Goal: Communication & Community: Answer question/provide support

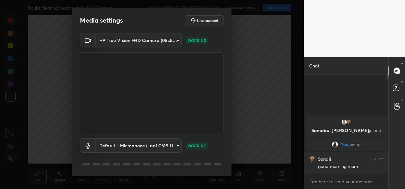
click at [164, 42] on body "1 2 3 4 5 6 7 C X Z C X Z E E Erase all H H Doubt clearing Session and MCQ Prac…" at bounding box center [202, 94] width 405 height 189
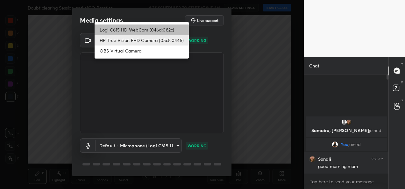
click at [151, 28] on li "Logi C615 HD WebCam (046d:082c)" at bounding box center [142, 30] width 94 height 11
type input "9a60a891c99e43c4f3b6c1c2af706b7568f7a8d24487825b1df04ecacc35332c"
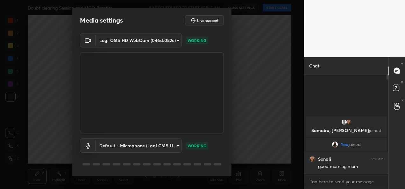
scroll to position [20, 0]
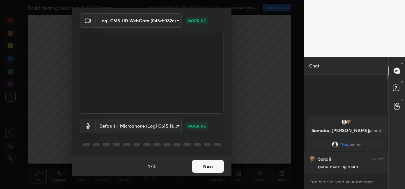
click at [209, 167] on button "Next" at bounding box center [208, 166] width 32 height 13
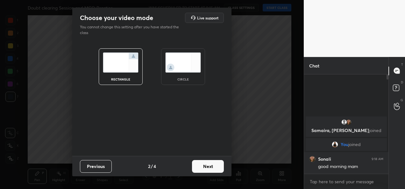
scroll to position [0, 0]
click at [209, 167] on button "Next" at bounding box center [208, 166] width 32 height 13
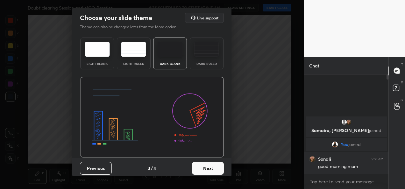
click at [209, 167] on button "Next" at bounding box center [208, 168] width 32 height 13
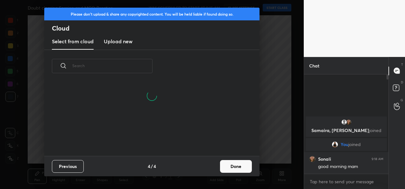
click at [231, 166] on button "Done" at bounding box center [236, 166] width 32 height 13
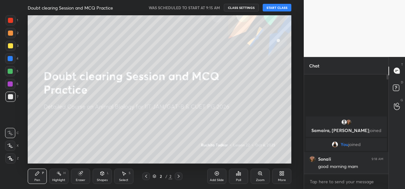
click at [278, 10] on button "START CLASS" at bounding box center [277, 8] width 29 height 8
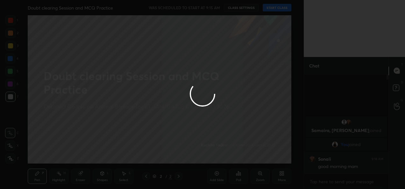
type textarea "x"
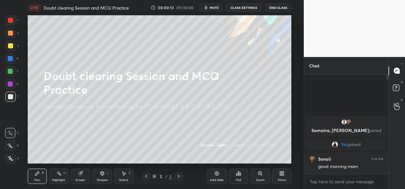
click at [283, 179] on div "More" at bounding box center [282, 180] width 8 height 3
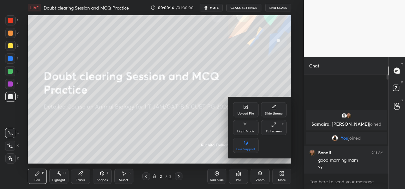
click at [241, 107] on div "Upload File" at bounding box center [245, 109] width 25 height 15
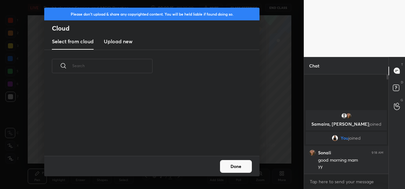
scroll to position [73, 205]
click at [125, 41] on h3 "Upload new" at bounding box center [118, 42] width 29 height 8
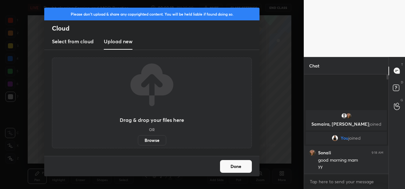
click at [150, 140] on label "Browse" at bounding box center [152, 140] width 28 height 10
click at [138, 140] on input "Browse" at bounding box center [138, 140] width 0 height 10
click at [154, 141] on label "Browse" at bounding box center [152, 140] width 28 height 10
click at [138, 141] on input "Browse" at bounding box center [138, 140] width 0 height 10
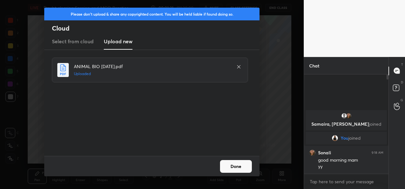
click at [235, 169] on button "Done" at bounding box center [236, 166] width 32 height 13
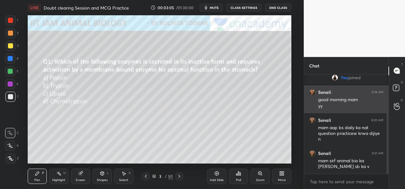
scroll to position [32, 0]
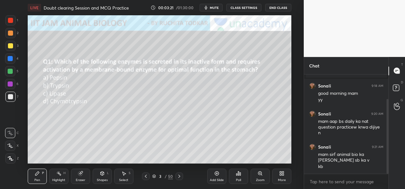
click at [15, 160] on div at bounding box center [10, 159] width 10 height 10
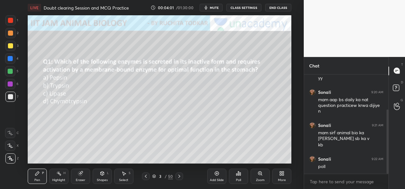
click at [238, 176] on icon at bounding box center [238, 173] width 5 height 5
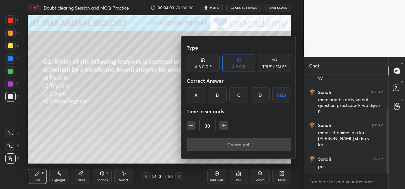
click at [198, 94] on div "A" at bounding box center [196, 94] width 19 height 15
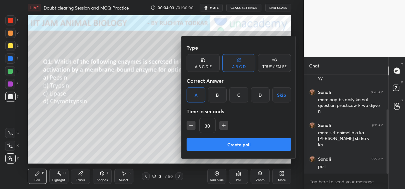
click at [191, 126] on icon "button" at bounding box center [191, 125] width 6 height 6
type input "15"
click at [222, 145] on button "Create poll" at bounding box center [239, 144] width 104 height 13
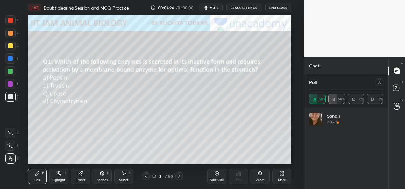
scroll to position [109, 0]
click at [380, 82] on icon at bounding box center [379, 82] width 3 height 3
type textarea "x"
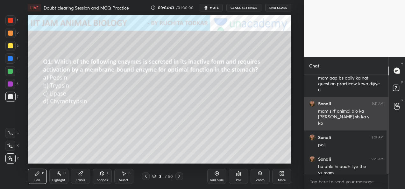
scroll to position [82, 0]
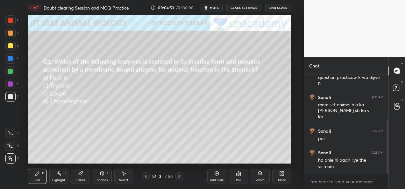
click at [12, 48] on div at bounding box center [10, 46] width 10 height 10
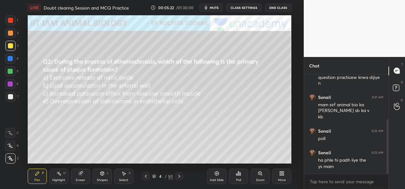
click at [240, 180] on div "Poll" at bounding box center [238, 180] width 5 height 3
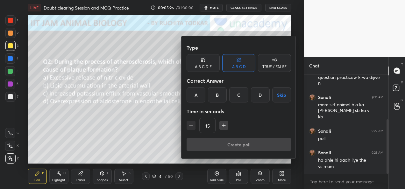
click at [215, 96] on div "B" at bounding box center [217, 94] width 19 height 15
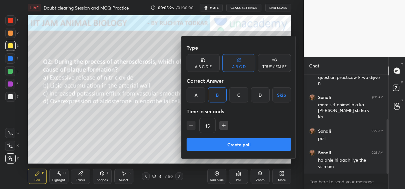
click at [220, 122] on button "button" at bounding box center [224, 125] width 9 height 9
click at [222, 127] on icon "button" at bounding box center [224, 125] width 6 height 6
click at [190, 127] on icon "button" at bounding box center [191, 125] width 6 height 6
type input "30"
click at [212, 145] on button "Create poll" at bounding box center [239, 144] width 104 height 13
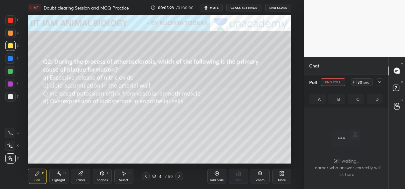
scroll to position [11, 83]
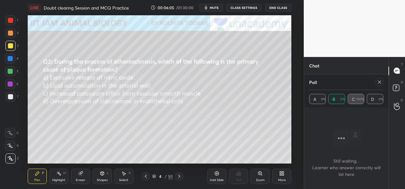
click at [379, 83] on icon at bounding box center [379, 82] width 3 height 3
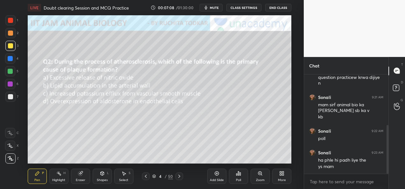
scroll to position [104, 0]
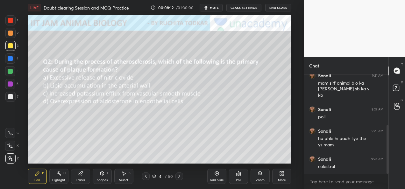
click at [178, 179] on div at bounding box center [180, 177] width 8 height 8
click at [240, 182] on div "Poll" at bounding box center [238, 180] width 5 height 3
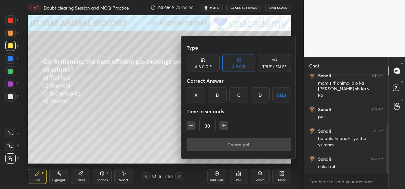
click at [255, 96] on div "D" at bounding box center [260, 94] width 19 height 15
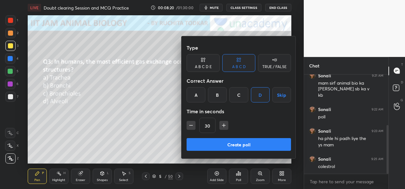
click at [221, 144] on button "Create poll" at bounding box center [239, 144] width 104 height 13
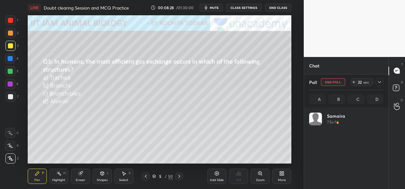
scroll to position [75, 72]
click at [332, 84] on button "End Poll" at bounding box center [333, 82] width 24 height 8
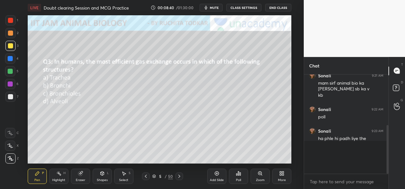
scroll to position [2, 2]
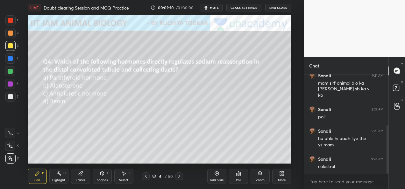
click at [237, 179] on div "Poll" at bounding box center [238, 180] width 5 height 3
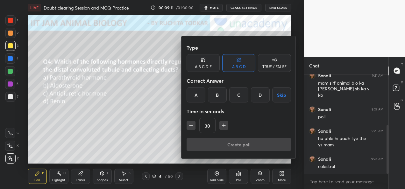
click at [212, 97] on div "B" at bounding box center [217, 94] width 19 height 15
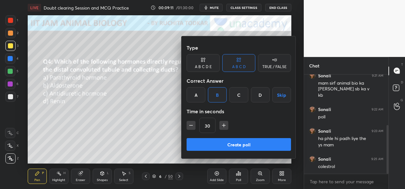
click at [219, 144] on button "Create poll" at bounding box center [239, 144] width 104 height 13
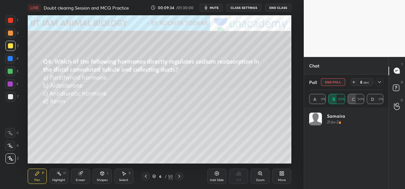
scroll to position [75, 72]
click at [380, 82] on icon at bounding box center [379, 82] width 3 height 3
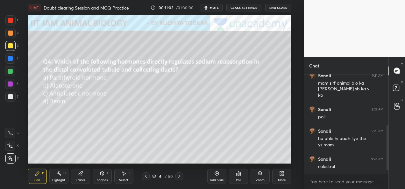
scroll to position [126, 0]
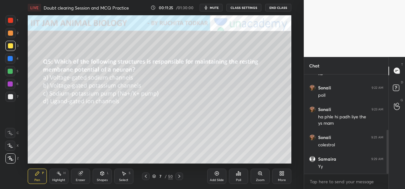
click at [238, 177] on div "Poll" at bounding box center [238, 176] width 19 height 15
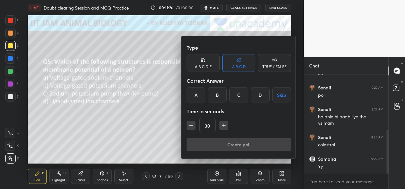
click at [239, 96] on div "C" at bounding box center [238, 94] width 19 height 15
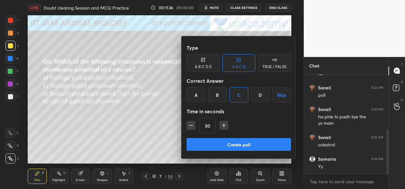
click at [214, 146] on button "Create poll" at bounding box center [239, 144] width 104 height 13
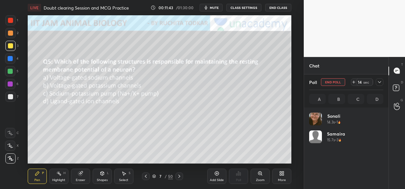
scroll to position [75, 72]
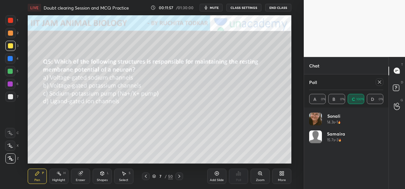
click at [380, 83] on icon at bounding box center [379, 82] width 5 height 5
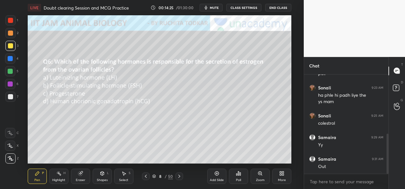
scroll to position [169, 0]
click at [241, 179] on div "Poll" at bounding box center [238, 180] width 5 height 3
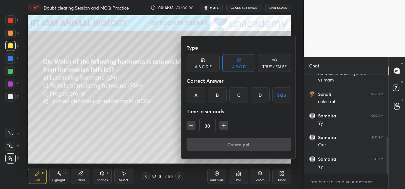
click at [213, 97] on div "B" at bounding box center [217, 94] width 19 height 15
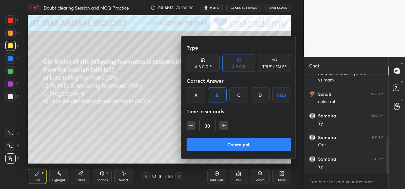
click at [229, 148] on button "Create poll" at bounding box center [239, 144] width 104 height 13
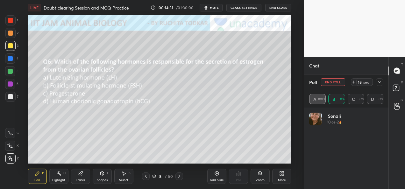
scroll to position [75, 72]
click at [380, 84] on icon at bounding box center [379, 82] width 5 height 5
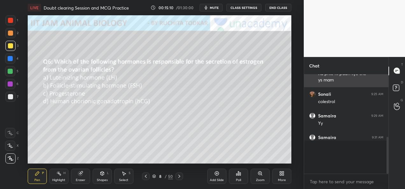
scroll to position [2, 2]
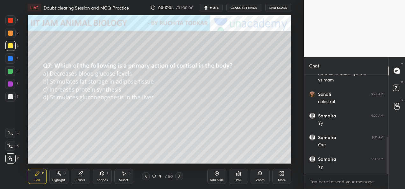
click at [239, 180] on div "Poll" at bounding box center [238, 180] width 5 height 3
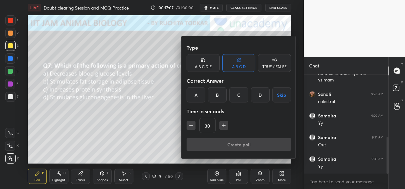
click at [256, 96] on div "D" at bounding box center [260, 94] width 19 height 15
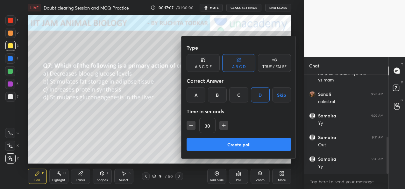
click at [230, 146] on button "Create poll" at bounding box center [239, 144] width 104 height 13
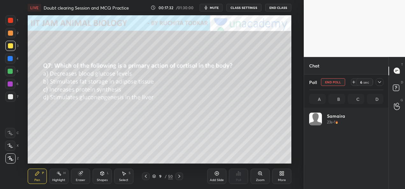
scroll to position [75, 72]
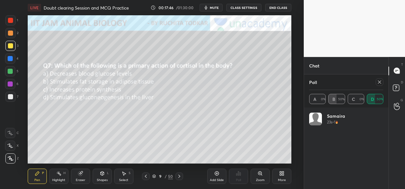
click at [380, 84] on icon at bounding box center [379, 82] width 5 height 5
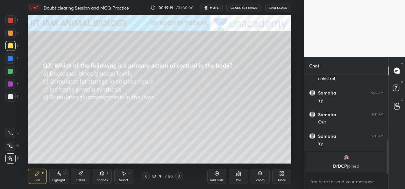
scroll to position [213, 0]
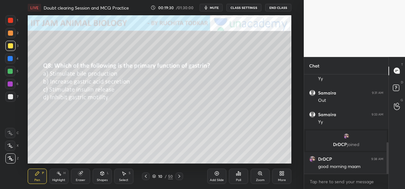
drag, startPoint x: 296, startPoint y: 61, endPoint x: 230, endPoint y: 189, distance: 143.9
click at [230, 189] on div "Poll" at bounding box center [238, 177] width 19 height 36
click at [238, 180] on div "Poll" at bounding box center [238, 180] width 5 height 3
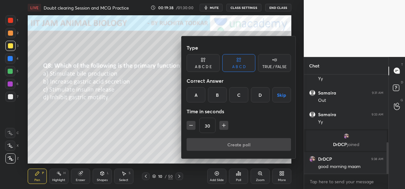
click at [217, 95] on div "B" at bounding box center [217, 94] width 19 height 15
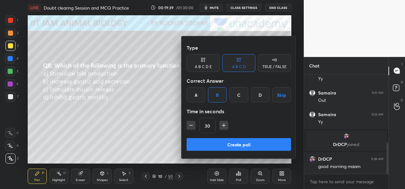
click at [214, 143] on button "Create poll" at bounding box center [239, 144] width 104 height 13
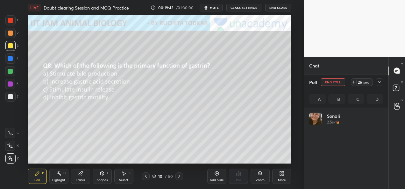
scroll to position [75, 72]
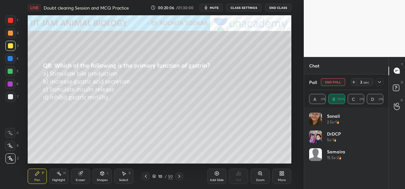
click at [330, 82] on button "End Poll" at bounding box center [333, 82] width 24 height 8
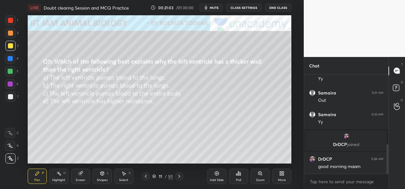
scroll to position [235, 0]
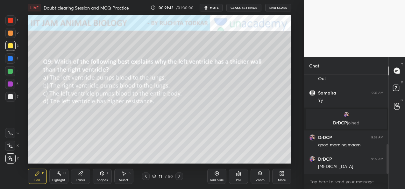
click at [236, 180] on div "Poll" at bounding box center [238, 180] width 5 height 3
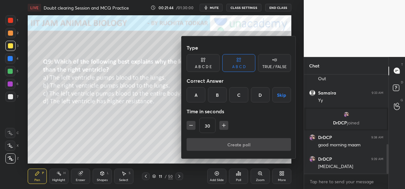
click at [234, 97] on div "C" at bounding box center [238, 94] width 19 height 15
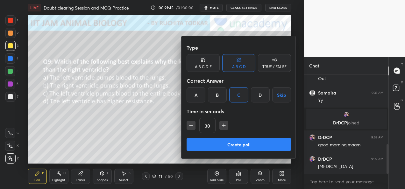
click at [225, 148] on button "Create poll" at bounding box center [239, 144] width 104 height 13
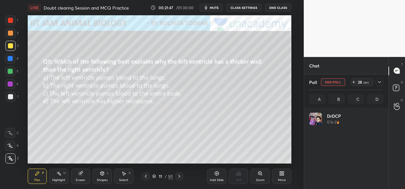
scroll to position [2, 2]
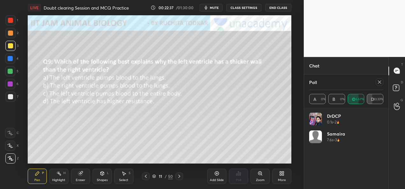
click at [380, 83] on icon at bounding box center [379, 82] width 3 height 3
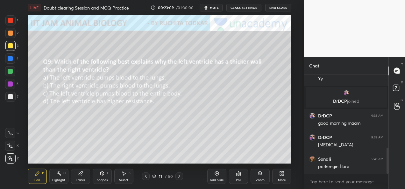
scroll to position [278, 0]
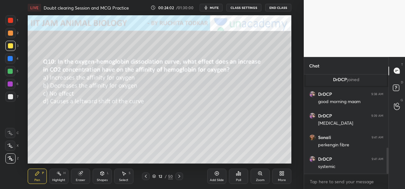
click at [239, 181] on div "Poll" at bounding box center [238, 180] width 5 height 3
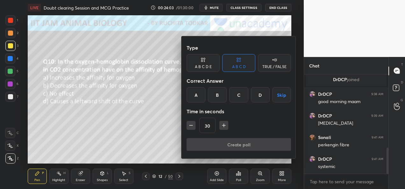
click at [218, 97] on div "B" at bounding box center [217, 94] width 19 height 15
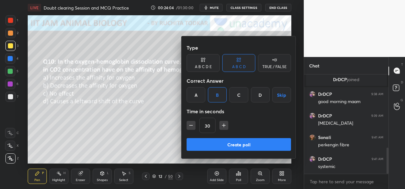
click at [220, 147] on button "Create poll" at bounding box center [239, 144] width 104 height 13
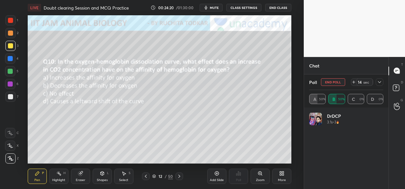
scroll to position [333, 0]
click at [378, 83] on icon at bounding box center [379, 82] width 5 height 5
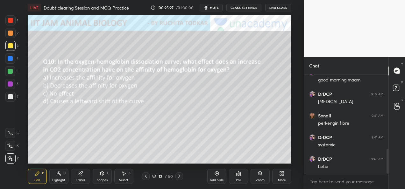
scroll to position [322, 0]
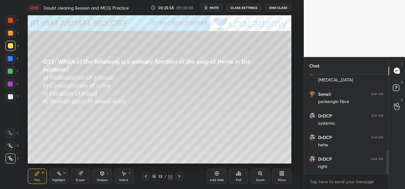
click at [236, 179] on div "Poll" at bounding box center [238, 180] width 5 height 3
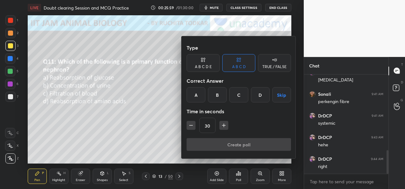
click at [217, 96] on div "B" at bounding box center [217, 94] width 19 height 15
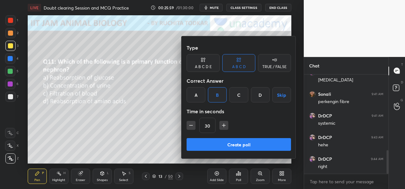
click at [212, 142] on button "Create poll" at bounding box center [239, 144] width 104 height 13
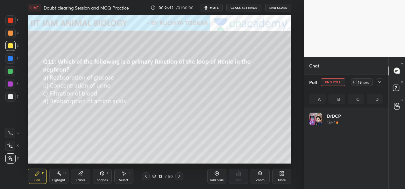
scroll to position [75, 72]
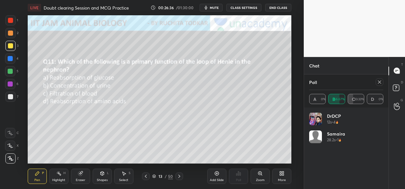
click at [379, 82] on icon at bounding box center [379, 82] width 5 height 5
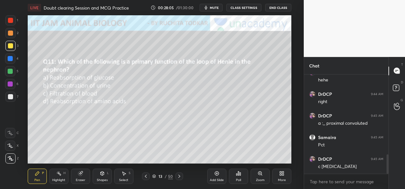
scroll to position [408, 0]
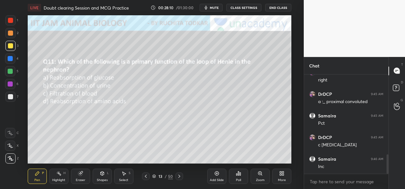
click at [10, 59] on div at bounding box center [10, 58] width 5 height 5
click at [210, 161] on div "Add Slide Poll Zoom More" at bounding box center [249, 177] width 84 height 36
click at [211, 159] on div "Add Slide Poll Zoom More" at bounding box center [249, 177] width 84 height 36
click at [226, 159] on div "Add Slide Poll Zoom More" at bounding box center [249, 177] width 84 height 36
click at [14, 73] on div at bounding box center [10, 71] width 10 height 10
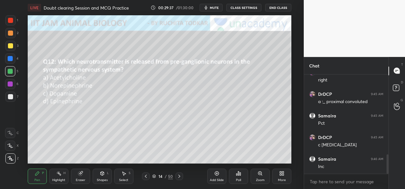
click at [242, 182] on div "Poll" at bounding box center [238, 176] width 19 height 15
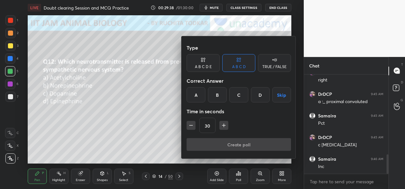
click at [184, 98] on div "Type A B C D E A B C D TRUE / FALSE Correct Answer A B C D Skip Time in seconds…" at bounding box center [239, 97] width 115 height 122
click at [198, 96] on div "A" at bounding box center [196, 94] width 19 height 15
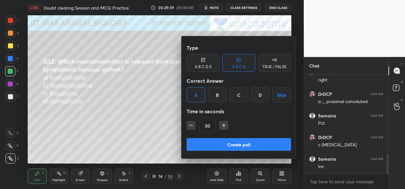
click at [231, 145] on button "Create poll" at bounding box center [239, 144] width 104 height 13
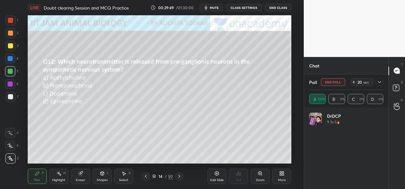
scroll to position [75, 72]
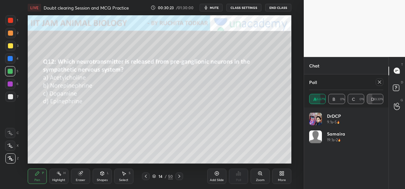
click at [382, 83] on icon at bounding box center [379, 82] width 5 height 5
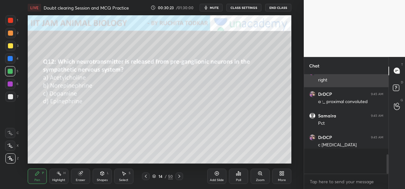
scroll to position [2, 2]
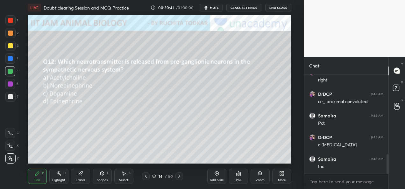
click at [10, 49] on div at bounding box center [10, 46] width 10 height 10
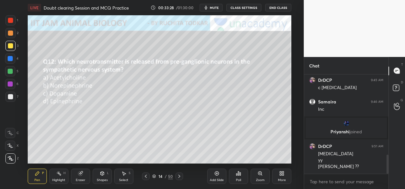
scroll to position [417, 0]
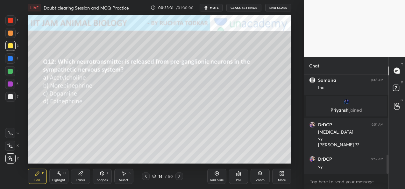
click at [82, 183] on div "Eraser" at bounding box center [80, 176] width 19 height 15
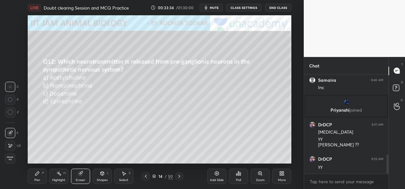
click at [38, 179] on div "Pen" at bounding box center [37, 180] width 6 height 3
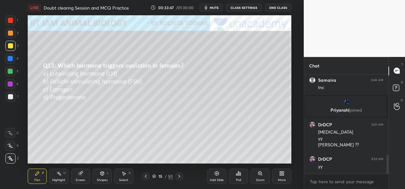
click at [239, 178] on div "Poll" at bounding box center [238, 176] width 19 height 15
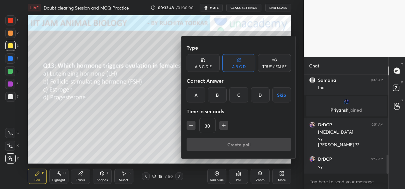
click at [194, 90] on div "A" at bounding box center [196, 94] width 19 height 15
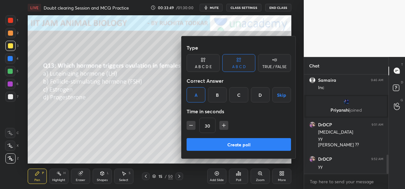
click at [213, 141] on button "Create poll" at bounding box center [239, 144] width 104 height 13
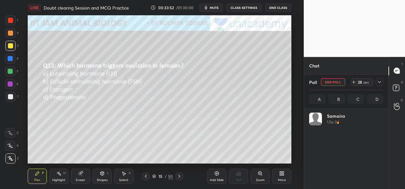
scroll to position [75, 72]
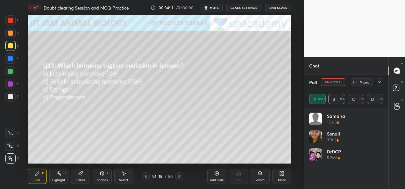
click at [337, 82] on button "End Poll" at bounding box center [333, 82] width 24 height 8
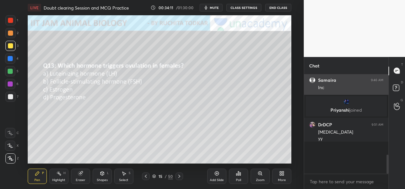
scroll to position [2, 2]
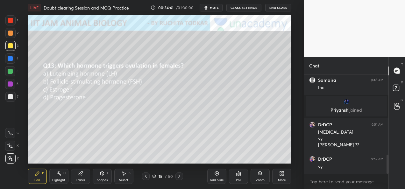
click at [180, 182] on div "Pen P Highlight H Eraser Shapes L Select S 15 / 50 Add Slide Poll Zoom More" at bounding box center [160, 176] width 264 height 25
click at [180, 178] on icon at bounding box center [179, 176] width 5 height 5
click at [238, 179] on div "Poll" at bounding box center [238, 180] width 5 height 3
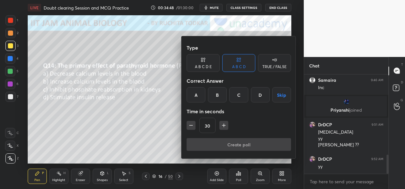
click at [216, 95] on div "B" at bounding box center [217, 94] width 19 height 15
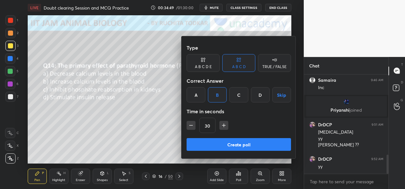
click at [205, 150] on button "Create poll" at bounding box center [239, 144] width 104 height 13
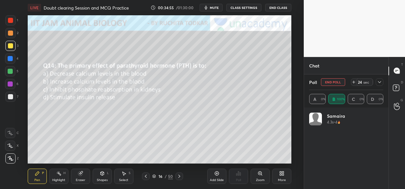
scroll to position [75, 72]
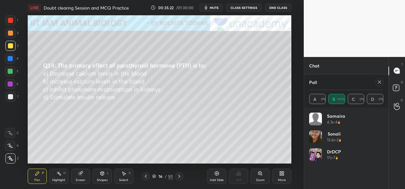
click at [378, 84] on icon at bounding box center [379, 82] width 5 height 5
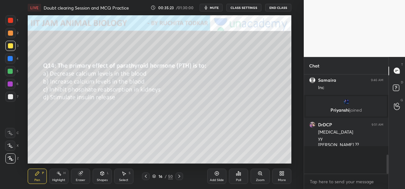
scroll to position [2, 2]
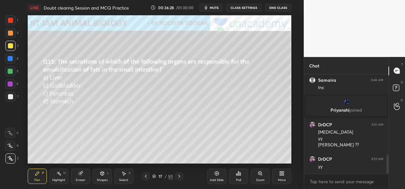
click at [240, 179] on div "Poll" at bounding box center [238, 180] width 5 height 3
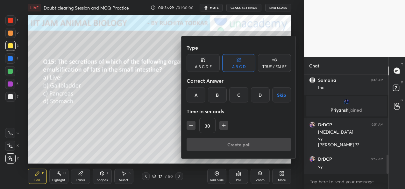
click at [199, 96] on div "A" at bounding box center [196, 94] width 19 height 15
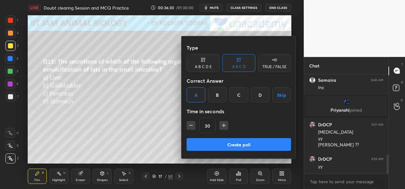
click at [238, 144] on button "Create poll" at bounding box center [239, 144] width 104 height 13
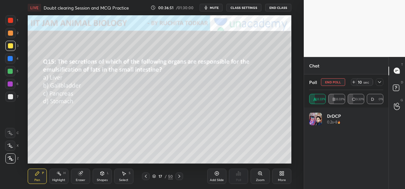
scroll to position [472, 0]
click at [380, 83] on icon at bounding box center [379, 82] width 5 height 5
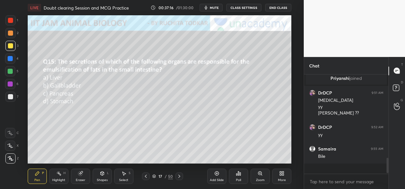
scroll to position [97, 83]
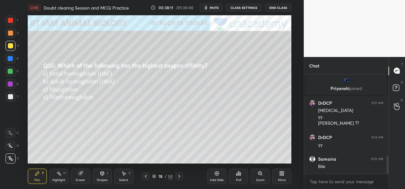
click at [238, 176] on div "Poll" at bounding box center [238, 176] width 19 height 15
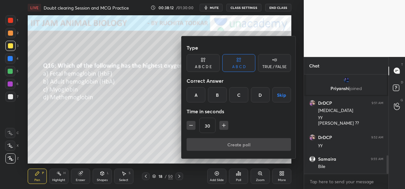
click at [194, 91] on div "A" at bounding box center [196, 94] width 19 height 15
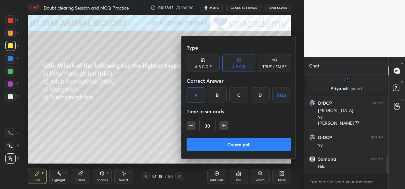
click at [219, 145] on button "Create poll" at bounding box center [239, 144] width 104 height 13
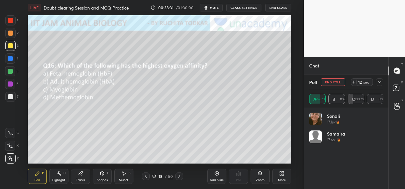
scroll to position [75, 72]
click at [381, 82] on icon at bounding box center [379, 82] width 5 height 5
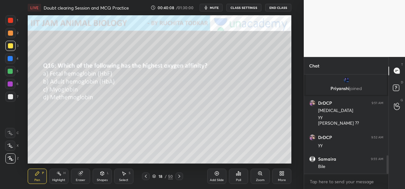
scroll to position [461, 0]
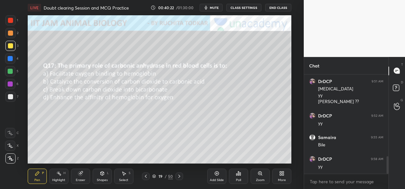
click at [237, 180] on div "Poll" at bounding box center [238, 180] width 5 height 3
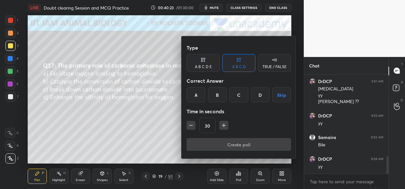
click at [215, 97] on div "B" at bounding box center [217, 94] width 19 height 15
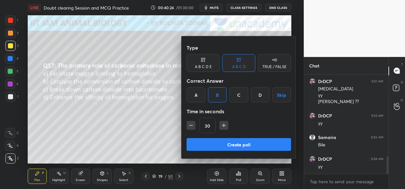
click at [205, 144] on button "Create poll" at bounding box center [239, 144] width 104 height 13
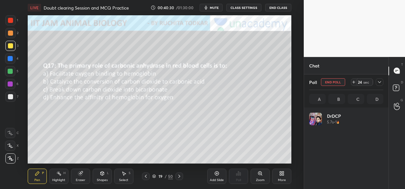
scroll to position [75, 72]
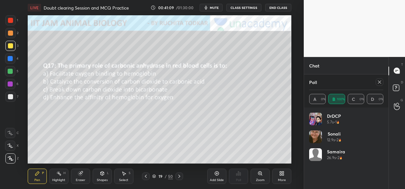
click at [12, 86] on div at bounding box center [10, 84] width 5 height 5
click at [379, 83] on icon at bounding box center [379, 82] width 3 height 3
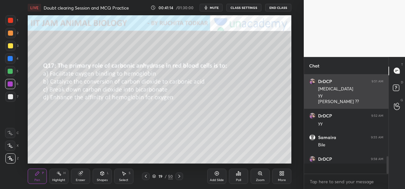
scroll to position [97, 83]
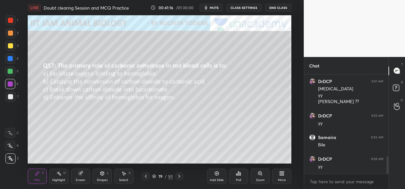
click at [10, 35] on div at bounding box center [10, 33] width 5 height 5
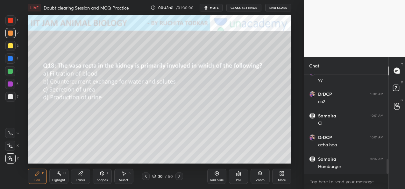
scroll to position [591, 0]
click at [10, 47] on div at bounding box center [10, 45] width 5 height 5
click at [234, 177] on div "Poll" at bounding box center [238, 176] width 19 height 15
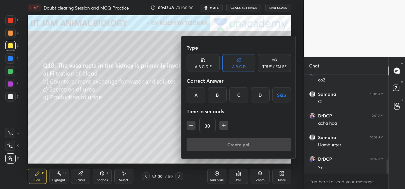
click at [213, 94] on div "B" at bounding box center [217, 94] width 19 height 15
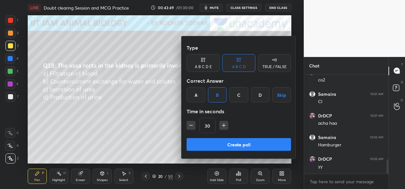
click at [222, 144] on button "Create poll" at bounding box center [239, 144] width 104 height 13
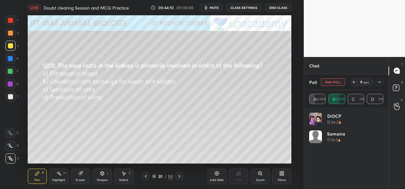
scroll to position [630, 0]
click at [378, 83] on icon at bounding box center [379, 82] width 5 height 5
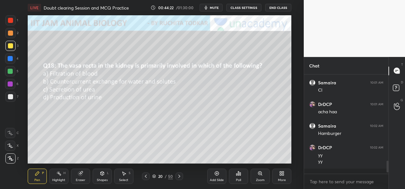
scroll to position [43, 83]
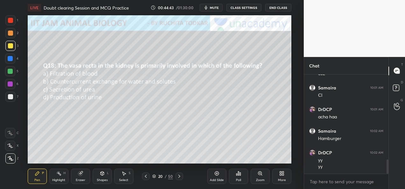
click at [4, 19] on div "1 2 3 4 5 6 7 C X Z C X Z E E Erase all H H" at bounding box center [10, 89] width 20 height 148
click at [12, 24] on div at bounding box center [10, 20] width 10 height 10
click at [11, 47] on div at bounding box center [10, 45] width 5 height 5
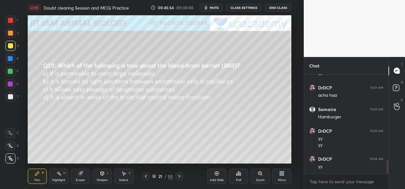
click at [240, 180] on div "Poll" at bounding box center [238, 180] width 5 height 3
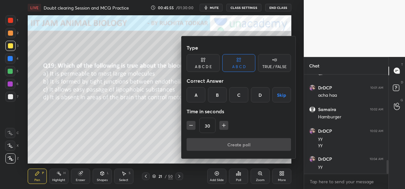
click at [213, 99] on div "B" at bounding box center [217, 94] width 19 height 15
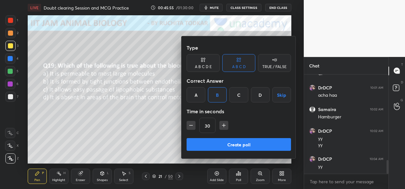
click at [227, 143] on button "Create poll" at bounding box center [239, 144] width 104 height 13
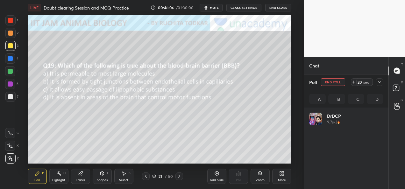
scroll to position [75, 72]
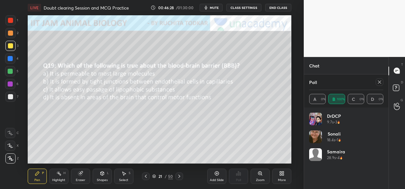
click at [379, 83] on icon at bounding box center [379, 82] width 3 height 3
type textarea "x"
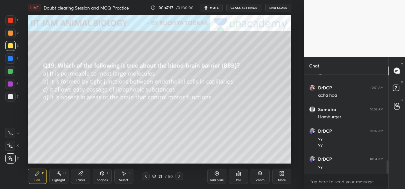
scroll to position [640, 0]
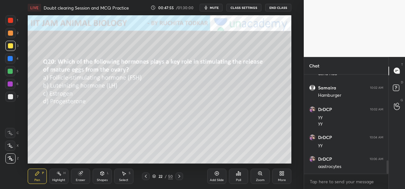
click at [239, 183] on div "Poll" at bounding box center [238, 176] width 19 height 15
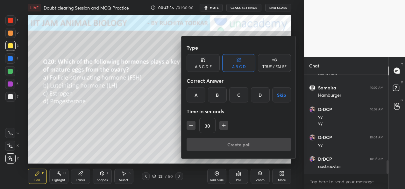
click at [216, 96] on div "B" at bounding box center [217, 94] width 19 height 15
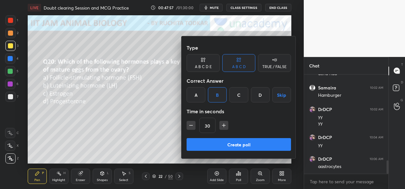
click at [191, 130] on div "30" at bounding box center [239, 125] width 104 height 15
click at [191, 127] on icon "button" at bounding box center [191, 125] width 6 height 6
type input "15"
click at [201, 146] on button "Create poll" at bounding box center [239, 144] width 104 height 13
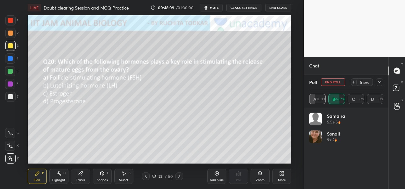
scroll to position [680, 0]
click at [377, 81] on div at bounding box center [380, 82] width 8 height 8
type textarea "x"
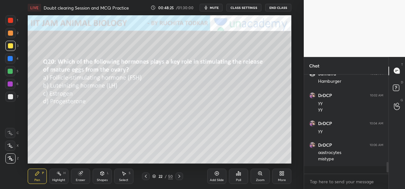
scroll to position [94, 83]
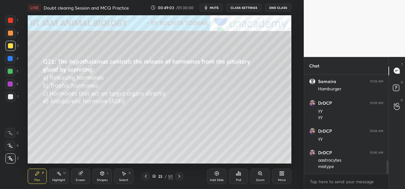
click at [240, 179] on div "Poll" at bounding box center [238, 180] width 5 height 3
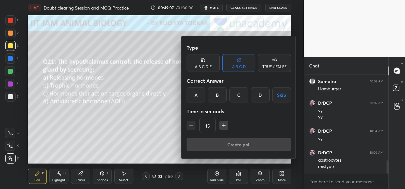
click at [198, 95] on div "A" at bounding box center [196, 94] width 19 height 15
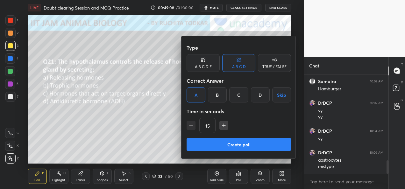
click at [227, 126] on button "button" at bounding box center [224, 125] width 9 height 9
type input "30"
click at [227, 146] on button "Create poll" at bounding box center [239, 144] width 104 height 13
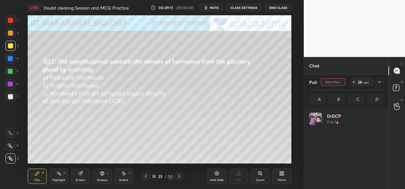
scroll to position [75, 72]
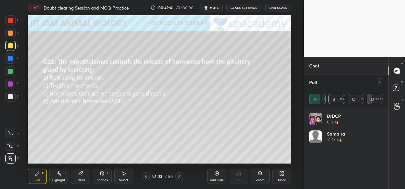
click at [380, 83] on icon at bounding box center [379, 82] width 5 height 5
type textarea "x"
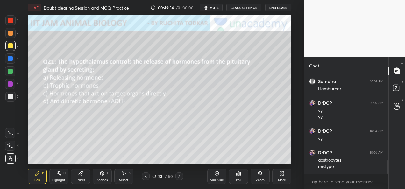
scroll to position [668, 0]
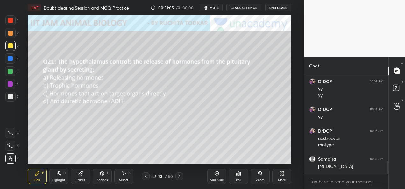
click at [240, 8] on button "CLASS SETTINGS" at bounding box center [244, 8] width 35 height 8
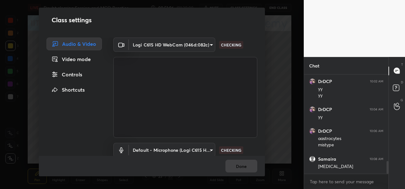
click at [179, 47] on body "1 2 3 4 5 6 7 C X Z C X Z E E Erase all H H LIVE Doubt clearing Session and MCQ…" at bounding box center [202, 94] width 405 height 189
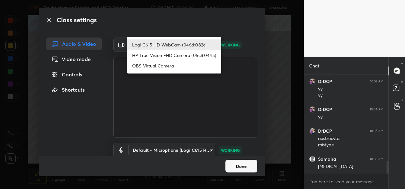
click at [172, 57] on li "HP True Vision FHD Camera (05c8:0445)" at bounding box center [174, 55] width 94 height 11
type input "bcf53276a89e7daf4ffafe53acaefef8a573b71029af250087ced6fea5ab325b"
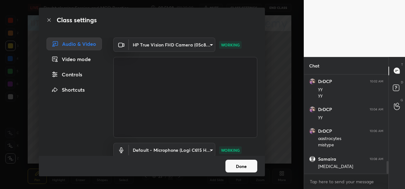
click at [246, 170] on button "Done" at bounding box center [242, 166] width 32 height 13
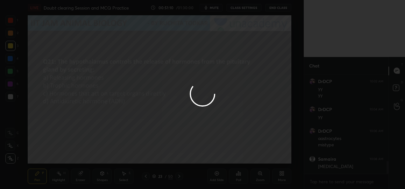
click at [113, 114] on div at bounding box center [202, 94] width 405 height 189
click at [119, 113] on div at bounding box center [202, 94] width 405 height 189
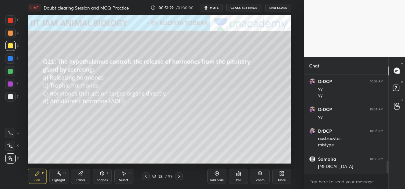
scroll to position [690, 0]
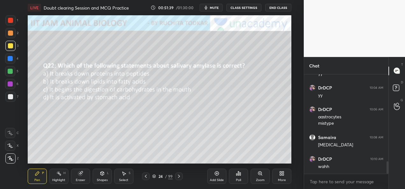
click at [237, 177] on div "Poll" at bounding box center [238, 176] width 19 height 15
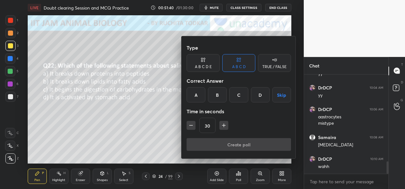
click at [235, 97] on div "C" at bounding box center [238, 94] width 19 height 15
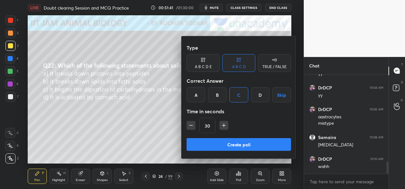
click at [211, 144] on button "Create poll" at bounding box center [239, 144] width 104 height 13
type textarea "x"
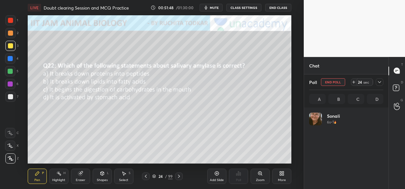
scroll to position [75, 72]
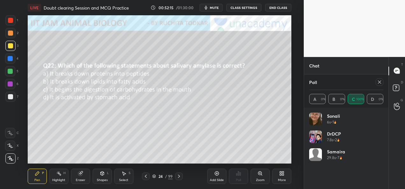
click at [240, 8] on button "CLASS SETTINGS" at bounding box center [244, 8] width 35 height 8
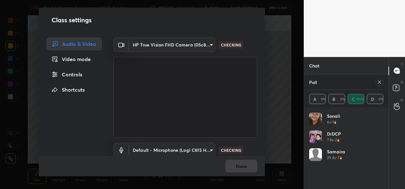
click at [192, 43] on body "1 2 3 4 5 6 7 C X Z C X Z E E Erase all H H LIVE Doubt clearing Session and MCQ…" at bounding box center [202, 94] width 405 height 189
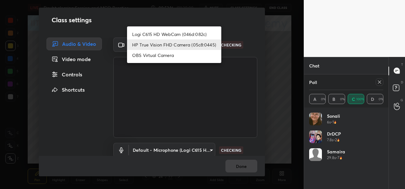
click at [180, 36] on li "Logi C615 HD WebCam (046d:082c)" at bounding box center [174, 34] width 94 height 11
type input "9a60a891c99e43c4f3b6c1c2af706b7568f7a8d24487825b1df04ecacc35332c"
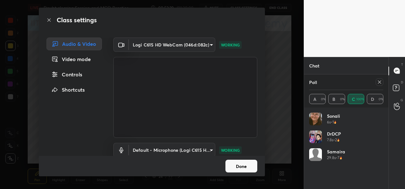
click at [248, 169] on button "Done" at bounding box center [242, 166] width 32 height 13
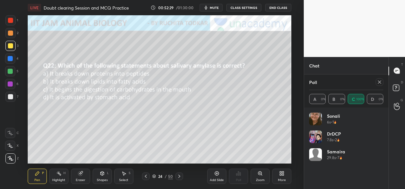
click at [379, 83] on icon at bounding box center [379, 82] width 5 height 5
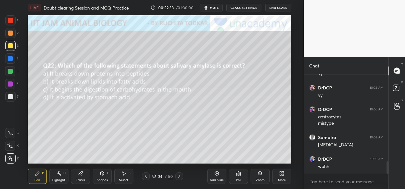
scroll to position [712, 0]
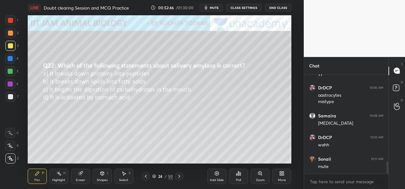
click at [180, 176] on icon at bounding box center [179, 176] width 2 height 3
click at [240, 180] on div "Poll" at bounding box center [238, 180] width 5 height 3
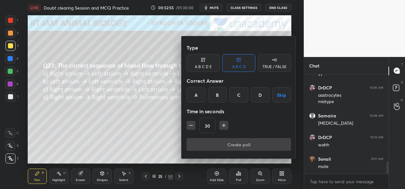
click at [237, 96] on div "C" at bounding box center [238, 94] width 19 height 15
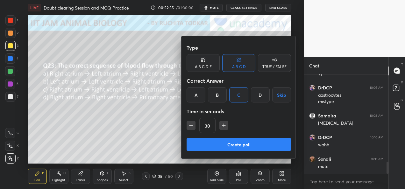
click at [232, 147] on button "Create poll" at bounding box center [239, 144] width 104 height 13
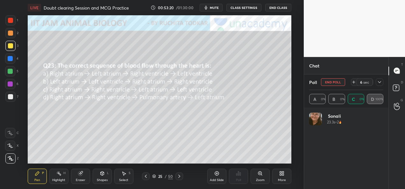
scroll to position [75, 72]
click at [381, 82] on icon at bounding box center [379, 82] width 5 height 5
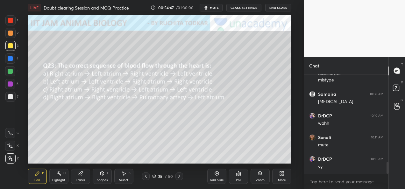
scroll to position [755, 0]
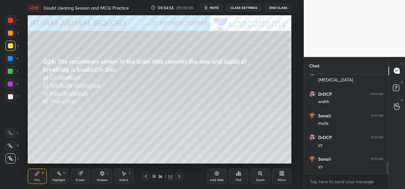
click at [237, 182] on div "Poll" at bounding box center [238, 180] width 5 height 3
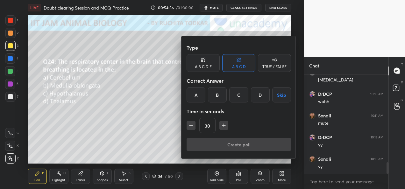
click at [220, 95] on div "B" at bounding box center [217, 94] width 19 height 15
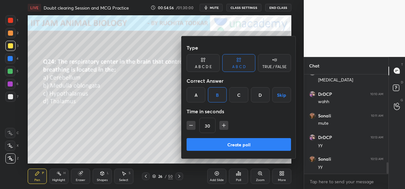
click at [214, 140] on button "Create poll" at bounding box center [239, 144] width 104 height 13
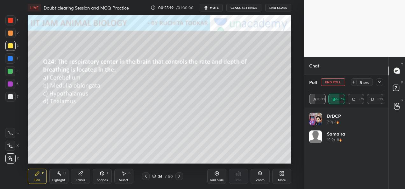
scroll to position [816, 0]
click at [378, 83] on icon at bounding box center [379, 82] width 3 height 3
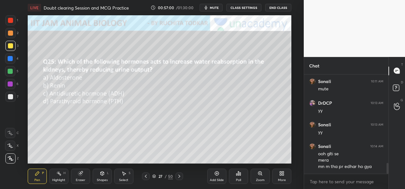
scroll to position [811, 0]
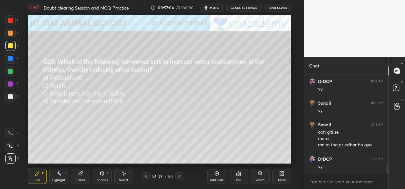
click at [241, 177] on div "Poll" at bounding box center [238, 176] width 19 height 15
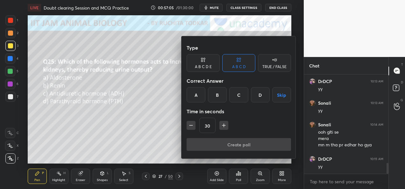
click at [237, 91] on div "C" at bounding box center [238, 94] width 19 height 15
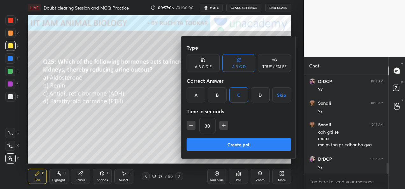
click at [216, 143] on button "Create poll" at bounding box center [239, 144] width 104 height 13
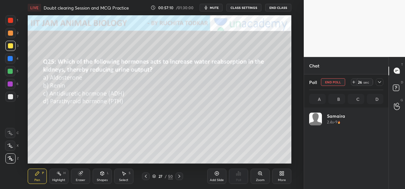
scroll to position [75, 72]
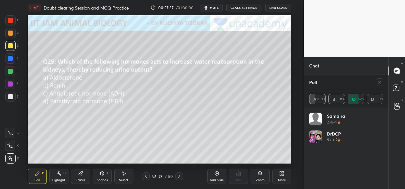
click at [378, 82] on icon at bounding box center [379, 82] width 5 height 5
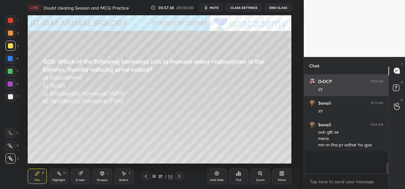
scroll to position [2, 2]
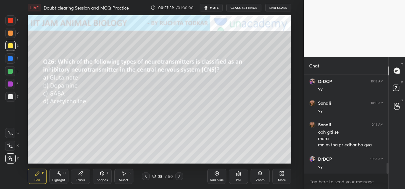
click at [237, 177] on div "Poll" at bounding box center [238, 176] width 19 height 15
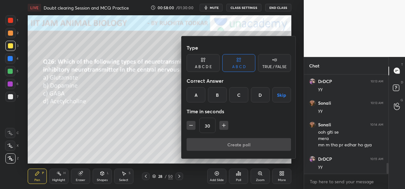
click at [240, 98] on div "C" at bounding box center [238, 94] width 19 height 15
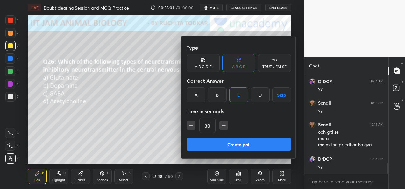
click at [221, 146] on button "Create poll" at bounding box center [239, 144] width 104 height 13
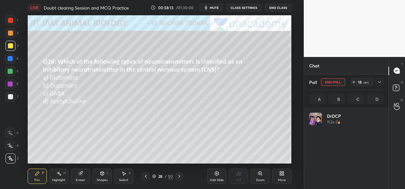
scroll to position [75, 72]
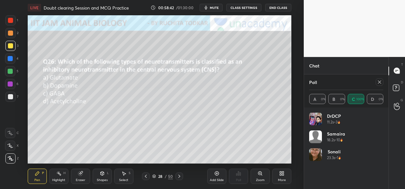
click at [380, 83] on icon at bounding box center [379, 82] width 5 height 5
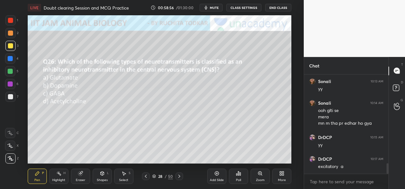
scroll to position [839, 0]
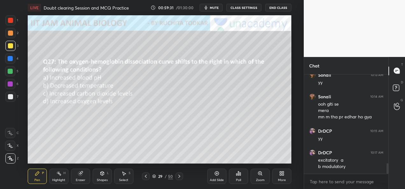
click at [237, 178] on div "Poll" at bounding box center [238, 176] width 19 height 15
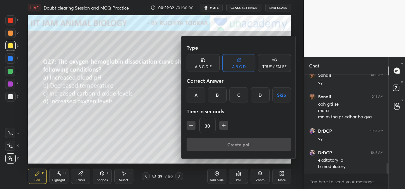
click at [243, 94] on div "C" at bounding box center [238, 94] width 19 height 15
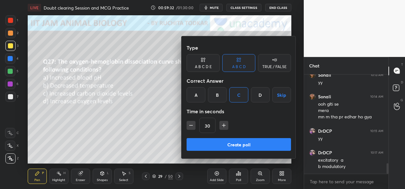
click at [220, 145] on button "Create poll" at bounding box center [239, 144] width 104 height 13
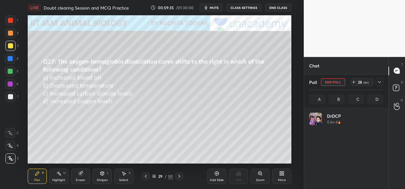
scroll to position [75, 72]
click at [102, 180] on div "Shapes" at bounding box center [102, 180] width 11 height 3
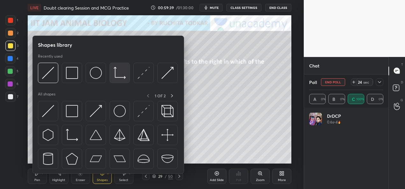
click at [123, 78] on img at bounding box center [120, 73] width 12 height 12
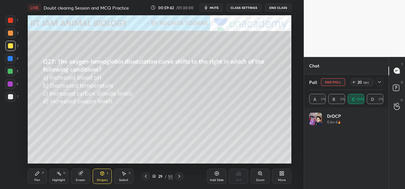
click at [11, 97] on div at bounding box center [10, 96] width 5 height 5
click at [42, 177] on div "Pen P" at bounding box center [37, 176] width 19 height 15
click at [12, 18] on div at bounding box center [10, 20] width 5 height 5
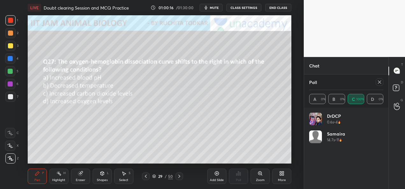
click at [11, 85] on div at bounding box center [10, 84] width 5 height 5
click at [12, 48] on div at bounding box center [10, 46] width 10 height 10
click at [80, 179] on div "Eraser" at bounding box center [81, 180] width 10 height 3
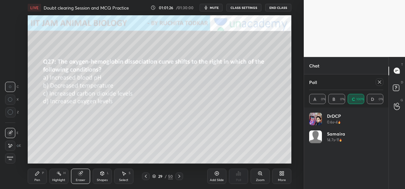
click at [36, 177] on div "Pen P" at bounding box center [37, 176] width 19 height 15
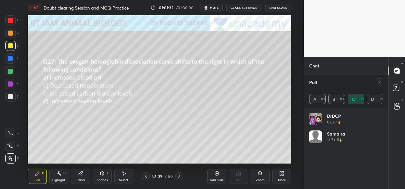
click at [379, 83] on icon at bounding box center [379, 82] width 5 height 5
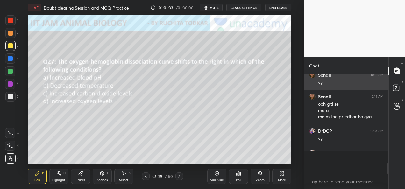
scroll to position [2, 2]
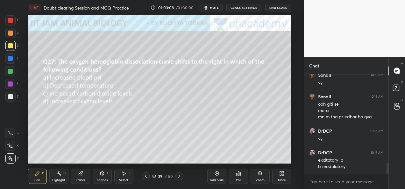
click at [178, 176] on icon at bounding box center [179, 176] width 5 height 5
click at [238, 177] on div "Poll" at bounding box center [238, 176] width 19 height 15
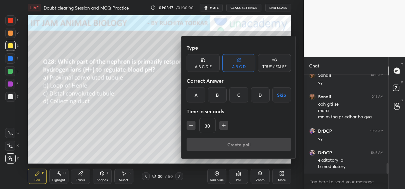
click at [235, 97] on div "C" at bounding box center [238, 94] width 19 height 15
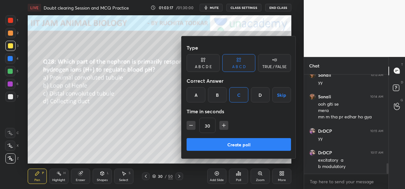
click at [226, 148] on button "Create poll" at bounding box center [239, 144] width 104 height 13
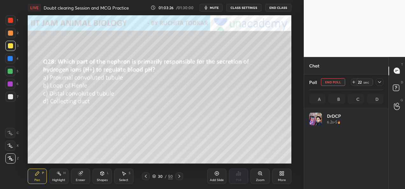
scroll to position [75, 72]
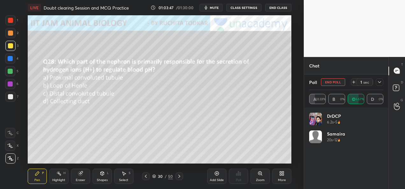
click at [337, 84] on button "End Poll" at bounding box center [333, 82] width 24 height 8
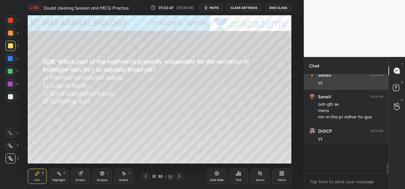
scroll to position [0, 2]
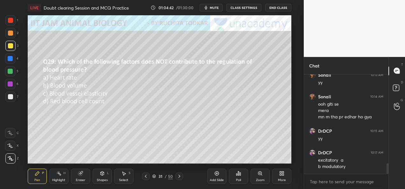
click at [236, 180] on div "Poll" at bounding box center [238, 180] width 5 height 3
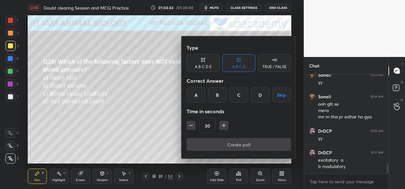
click at [257, 94] on div "D" at bounding box center [260, 94] width 19 height 15
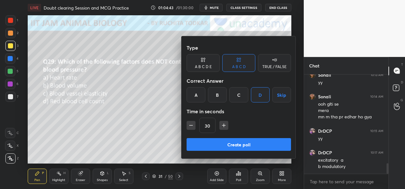
click at [221, 140] on button "Create poll" at bounding box center [239, 144] width 104 height 13
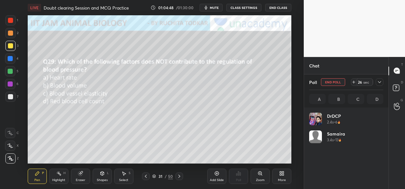
scroll to position [75, 72]
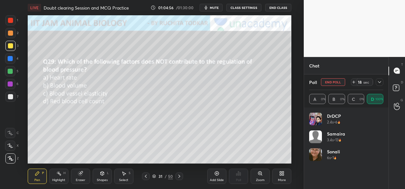
click at [337, 83] on button "End Poll" at bounding box center [333, 82] width 24 height 8
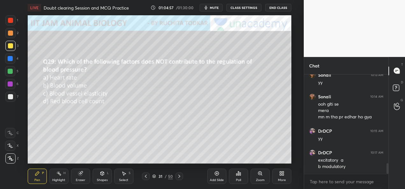
scroll to position [97, 83]
click at [177, 176] on icon at bounding box center [179, 176] width 5 height 5
click at [238, 180] on div "Poll" at bounding box center [238, 180] width 5 height 3
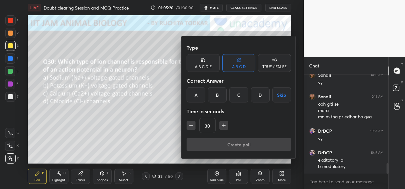
click at [196, 98] on div "A" at bounding box center [196, 94] width 19 height 15
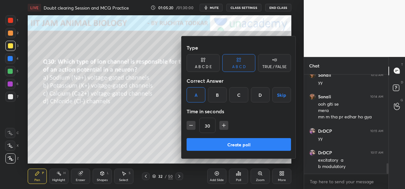
click at [214, 146] on button "Create poll" at bounding box center [239, 144] width 104 height 13
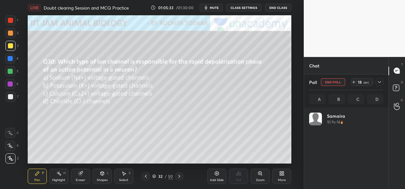
scroll to position [75, 72]
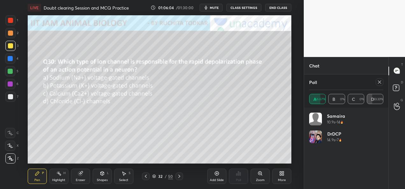
click at [382, 84] on icon at bounding box center [379, 82] width 5 height 5
type textarea "x"
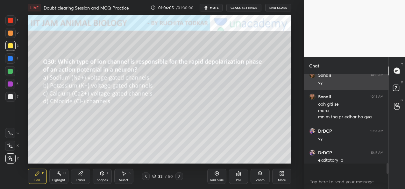
scroll to position [2, 2]
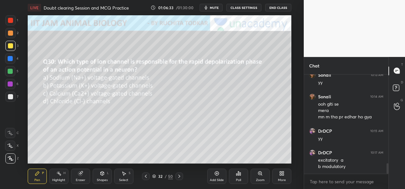
click at [157, 176] on div "32" at bounding box center [160, 177] width 6 height 4
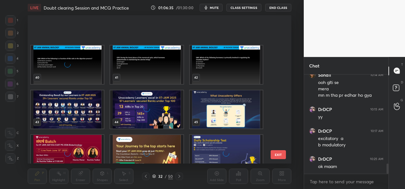
scroll to position [611, 0]
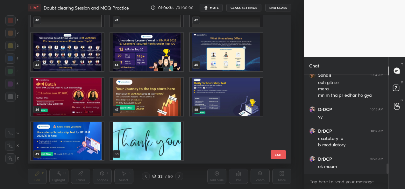
click at [148, 152] on img "grid" at bounding box center [146, 141] width 73 height 38
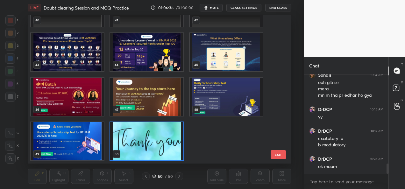
click at [148, 151] on img "grid" at bounding box center [146, 141] width 73 height 38
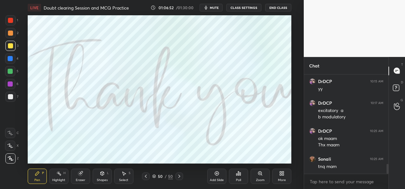
scroll to position [911, 0]
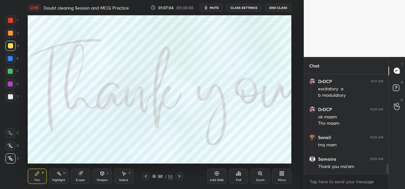
click at [245, 9] on button "CLASS SETTINGS" at bounding box center [244, 8] width 35 height 8
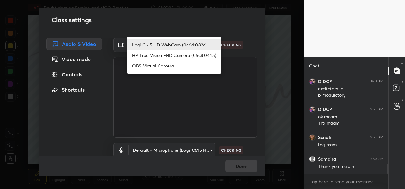
click at [210, 41] on body "1 2 3 4 5 6 7 C X Z C X Z E E Erase all H H LIVE Doubt clearing Session and MCQ…" at bounding box center [202, 94] width 405 height 189
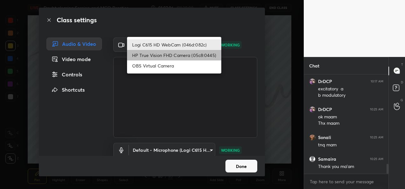
click at [185, 58] on li "HP True Vision FHD Camera (05c8:0445)" at bounding box center [174, 55] width 94 height 11
type input "bcf53276a89e7daf4ffafe53acaefef8a573b71029af250087ced6fea5ab325b"
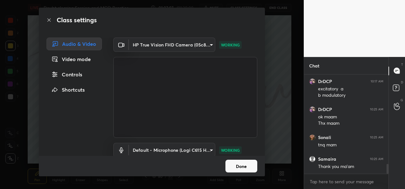
click at [236, 166] on button "Done" at bounding box center [242, 166] width 32 height 13
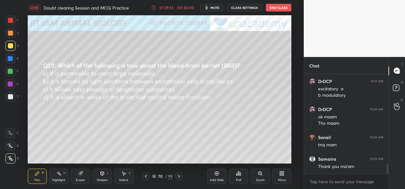
click at [156, 177] on div "70 / 99" at bounding box center [162, 177] width 20 height 6
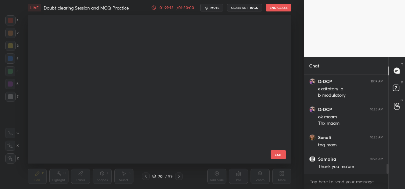
scroll to position [147, 261]
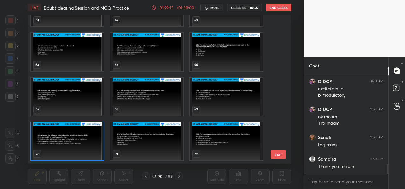
drag, startPoint x: 277, startPoint y: 105, endPoint x: 283, endPoint y: 156, distance: 51.0
click at [28, 15] on div "61 62 63 64 65 66 67 68 69 70 71 72 73 74 75 EXIT" at bounding box center [28, 15] width 0 height 0
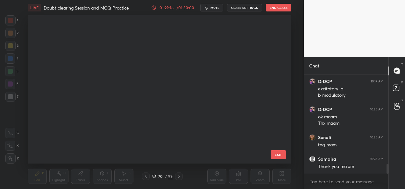
scroll to position [1326, 0]
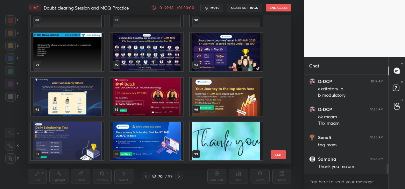
click at [213, 145] on img "grid" at bounding box center [226, 141] width 73 height 38
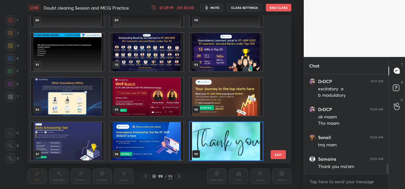
click at [213, 145] on img "grid" at bounding box center [226, 141] width 73 height 38
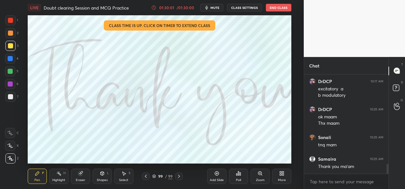
click at [283, 8] on button "End Class" at bounding box center [278, 8] width 25 height 8
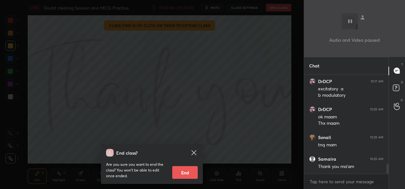
click at [196, 152] on icon at bounding box center [194, 153] width 8 height 8
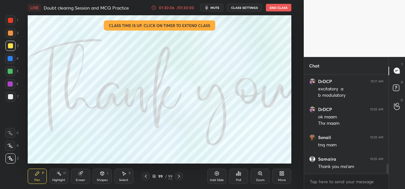
click at [278, 8] on button "End Class" at bounding box center [278, 8] width 25 height 8
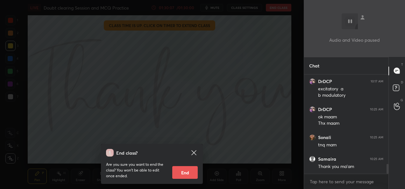
click at [181, 173] on button "End" at bounding box center [184, 172] width 25 height 13
type textarea "x"
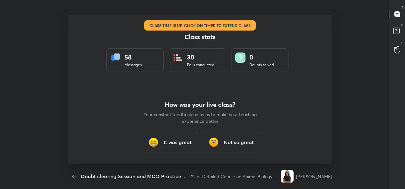
scroll to position [0, 0]
